Goal: Task Accomplishment & Management: Manage account settings

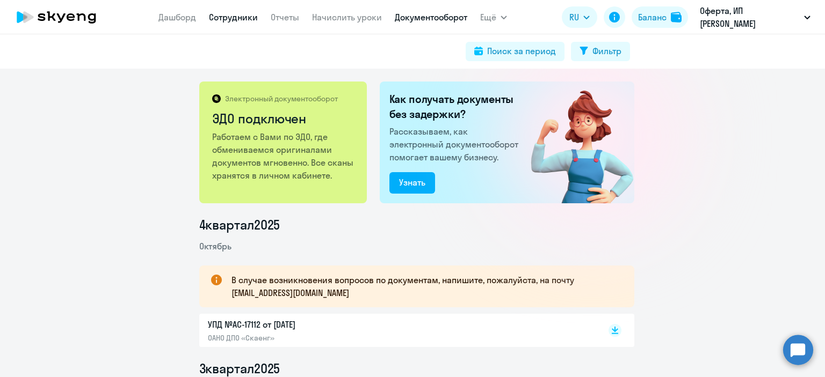
click at [240, 17] on link "Сотрудники" at bounding box center [233, 17] width 49 height 11
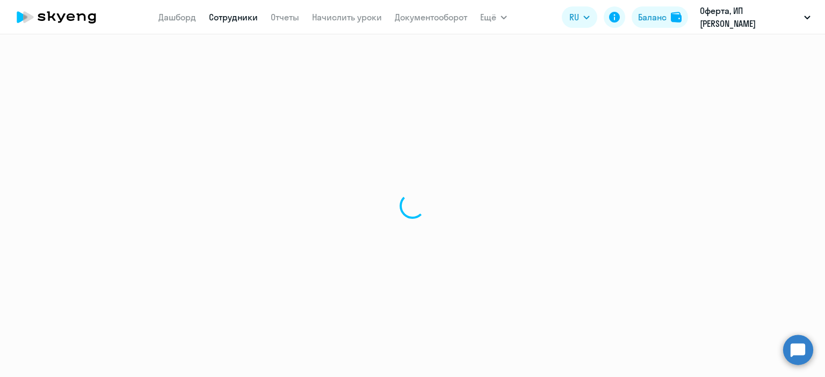
select select "30"
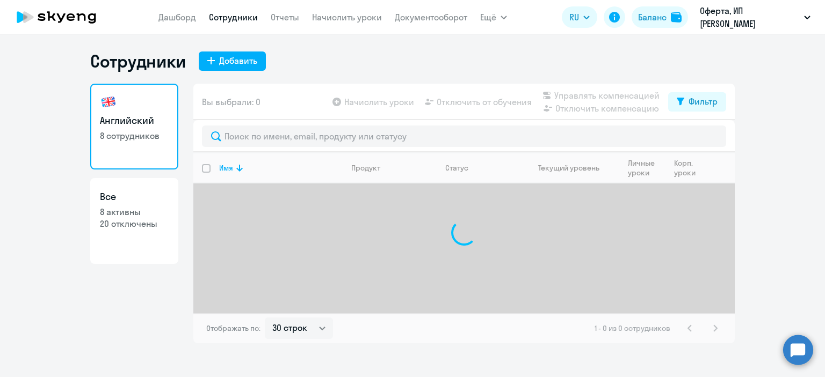
select select "30"
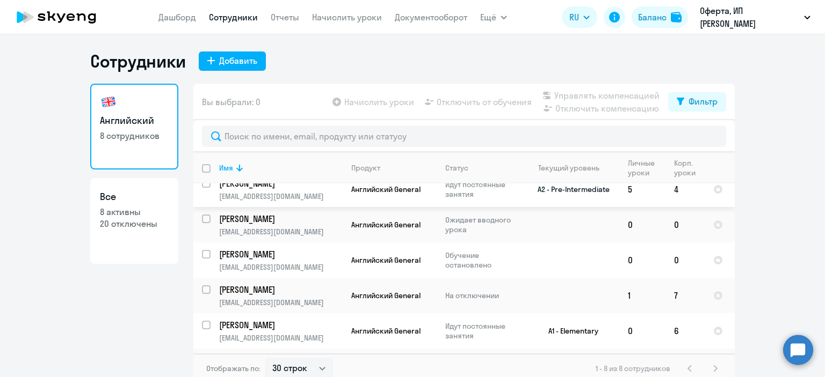
scroll to position [79, 0]
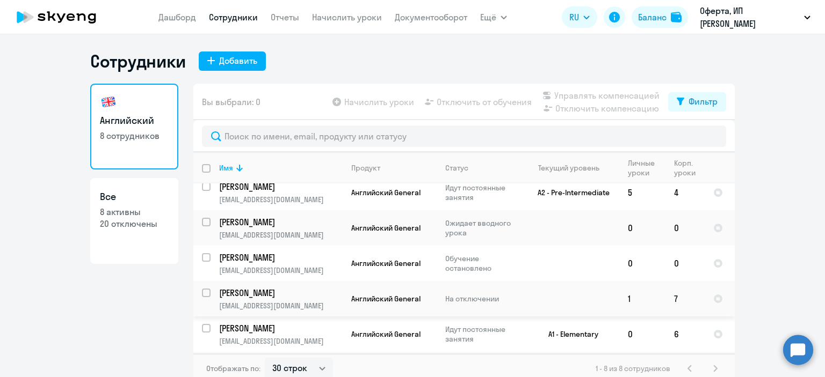
click at [317, 299] on p "[PERSON_NAME]" at bounding box center [279, 293] width 121 height 12
click at [302, 299] on p "[PERSON_NAME]" at bounding box center [279, 293] width 121 height 12
click at [204, 294] on input "select row 42639631" at bounding box center [212, 299] width 21 height 21
checkbox input "true"
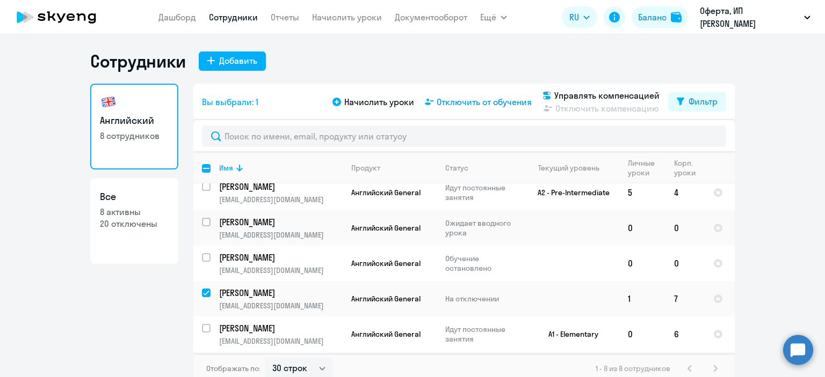
click at [495, 102] on span "Отключить от обучения" at bounding box center [484, 102] width 95 height 13
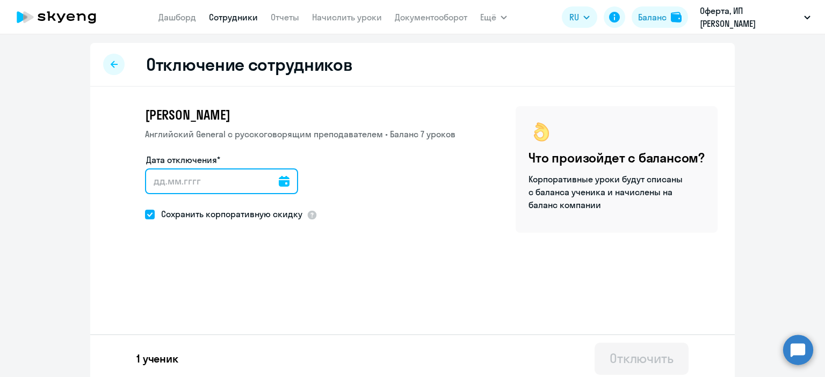
click at [155, 186] on input "Дата отключения*" at bounding box center [221, 182] width 153 height 26
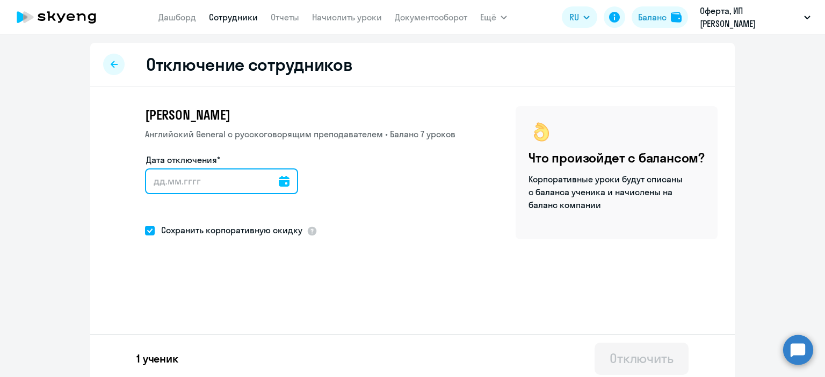
type input "6"
type input "[DATE]"
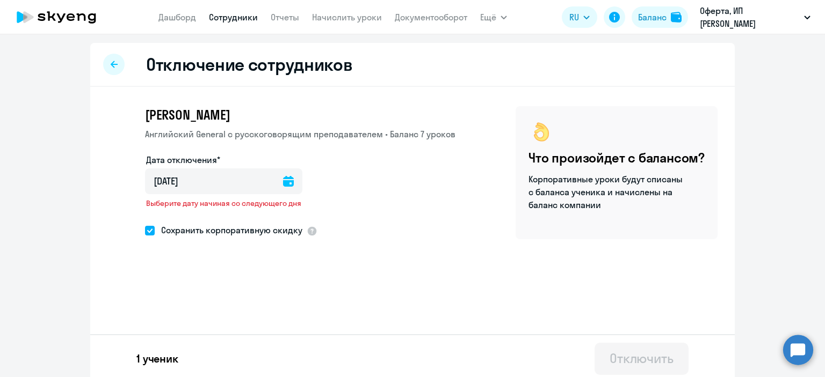
click at [283, 190] on div at bounding box center [288, 182] width 11 height 26
click at [283, 180] on icon at bounding box center [288, 181] width 11 height 11
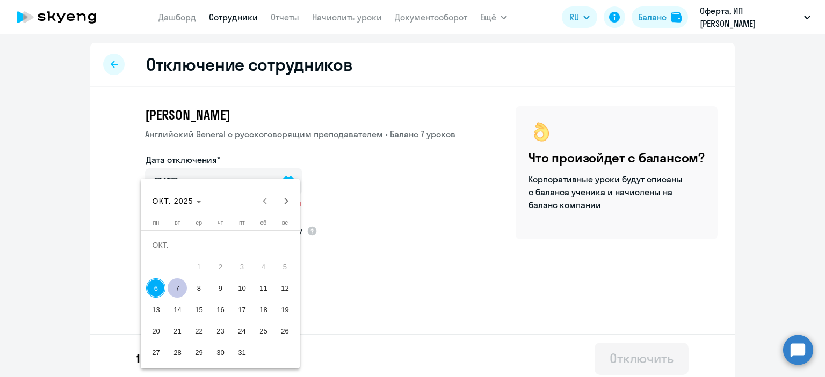
click at [177, 293] on span "7" at bounding box center [177, 288] width 19 height 19
type input "[DATE]"
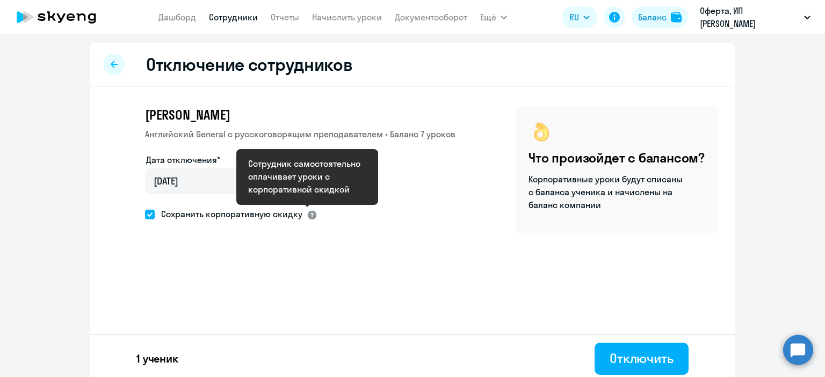
click at [309, 213] on div at bounding box center [312, 215] width 11 height 11
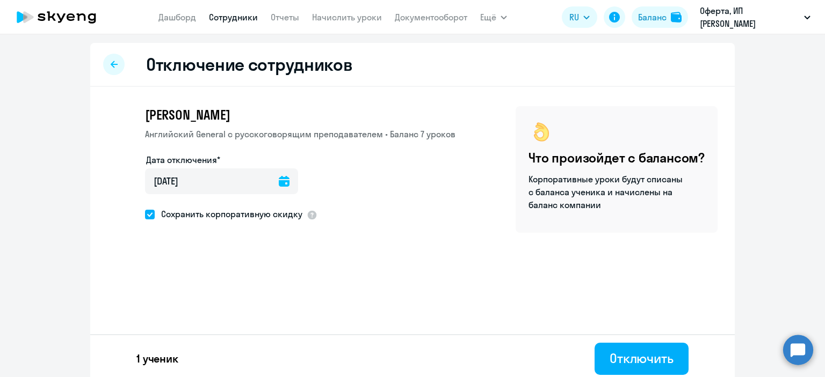
click at [149, 216] on span at bounding box center [150, 215] width 10 height 10
click at [145, 215] on input "Сохранить корпоративную скидку" at bounding box center [144, 214] width 1 height 1
checkbox input "false"
click at [270, 288] on div "[PERSON_NAME] General с [DEMOGRAPHIC_DATA] преподавателем • Баланс 7 уроков Дат…" at bounding box center [412, 197] width 644 height 220
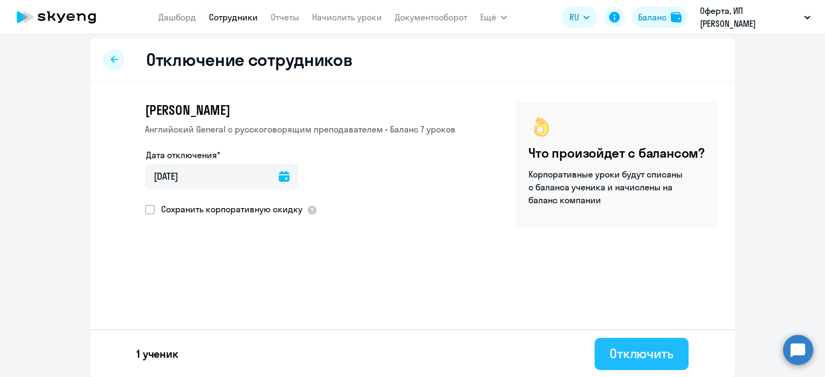
click at [617, 359] on div "Отключить" at bounding box center [641, 353] width 64 height 17
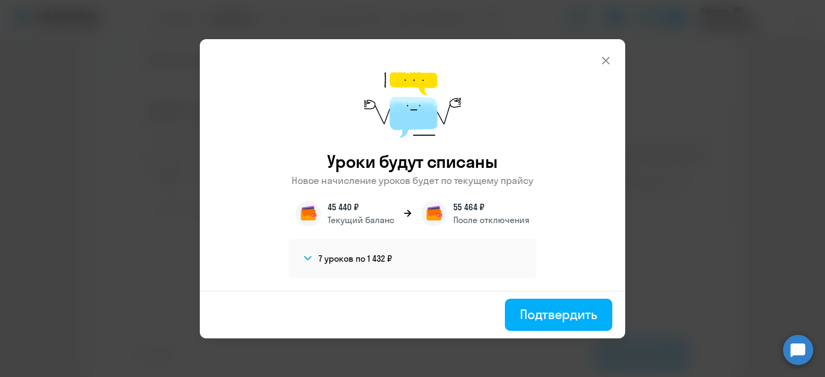
click at [295, 261] on section "7 уроков по 1 432 ₽ Английский General • 7 уроков [PERSON_NAME] • 7 уроков" at bounding box center [412, 258] width 248 height 39
click at [332, 255] on h4 "7 уроков по 1 432 ₽" at bounding box center [355, 259] width 74 height 12
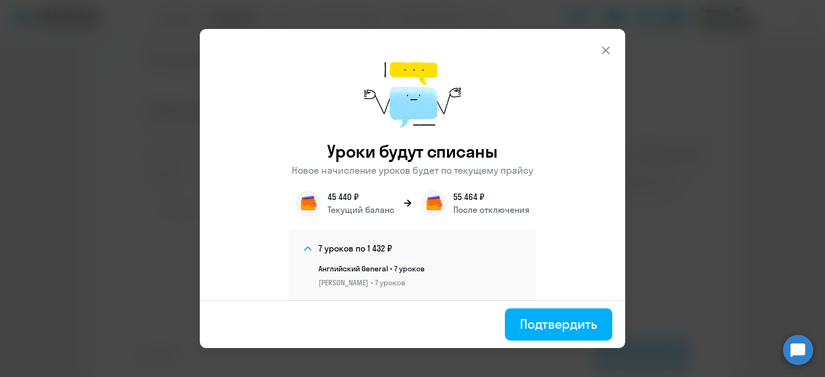
click at [332, 255] on section "7 уроков по 1 432 ₽" at bounding box center [411, 248] width 220 height 13
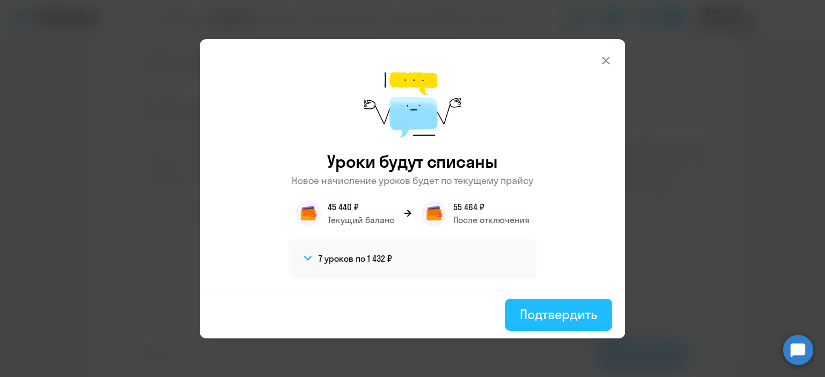
click at [558, 308] on div "Подтвердить" at bounding box center [558, 314] width 77 height 17
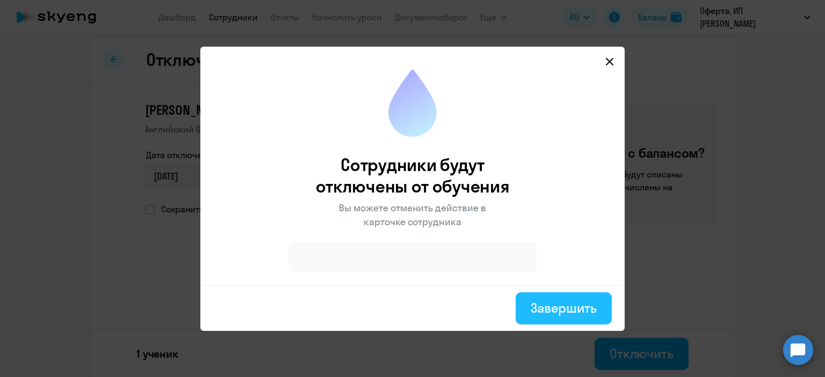
click at [535, 303] on div "Завершить" at bounding box center [563, 308] width 66 height 17
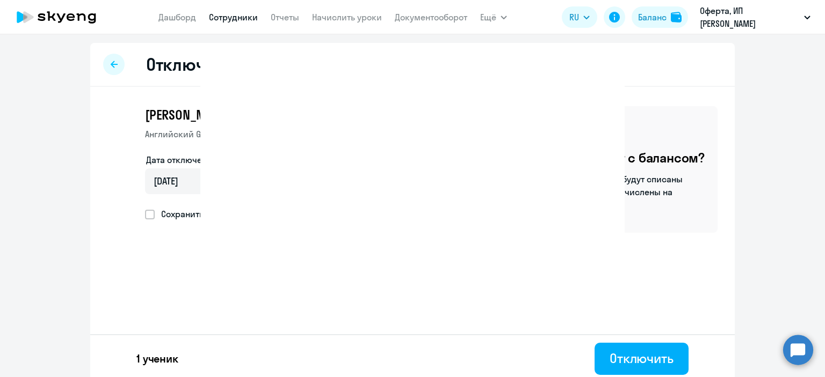
select select "30"
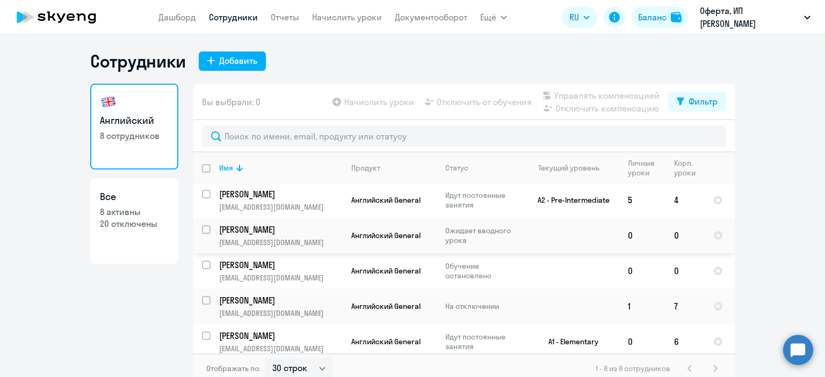
scroll to position [115, 0]
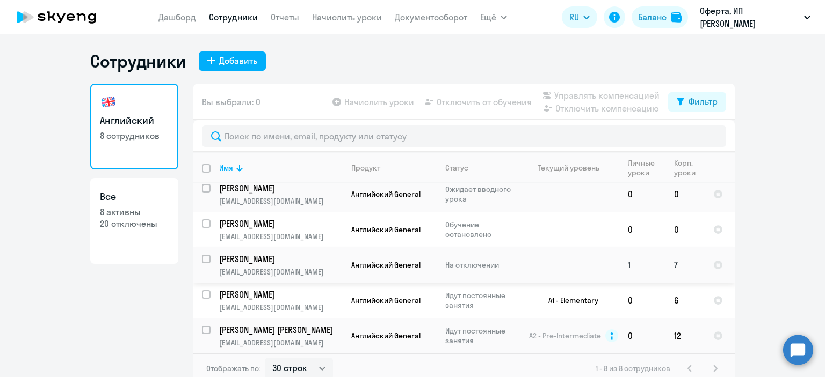
click at [331, 270] on p "[EMAIL_ADDRESS][DOMAIN_NAME]" at bounding box center [280, 272] width 123 height 10
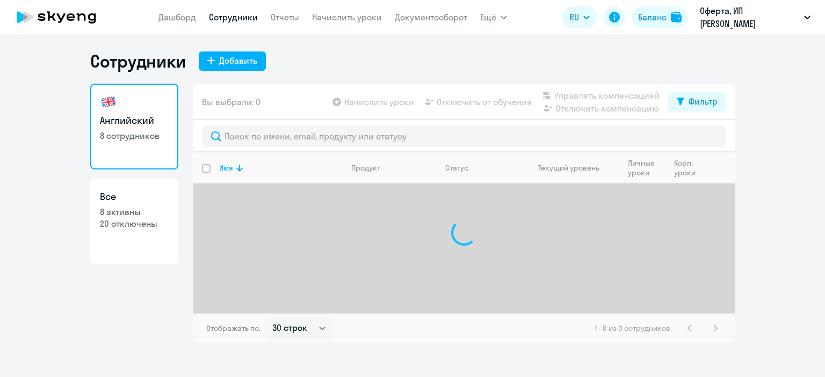
select select "30"
